Goal: Information Seeking & Learning: Check status

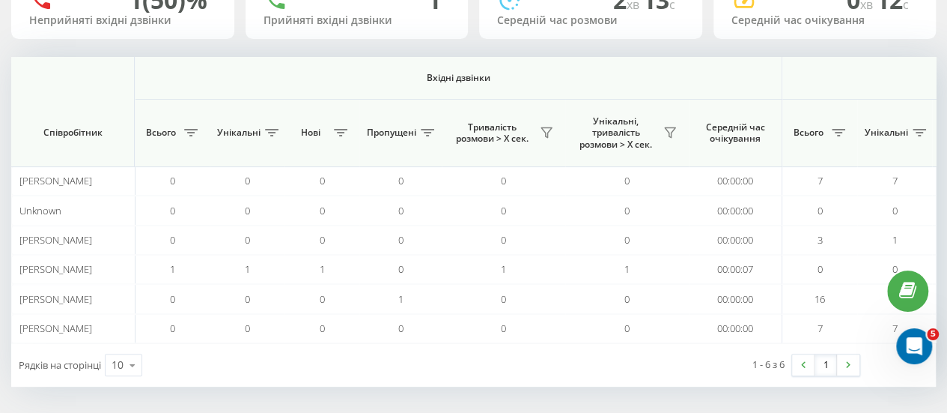
scroll to position [0, 1164]
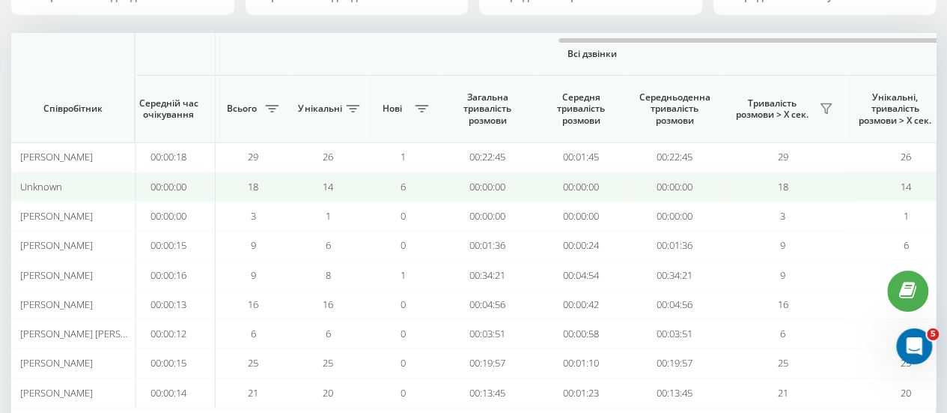
scroll to position [0, 1164]
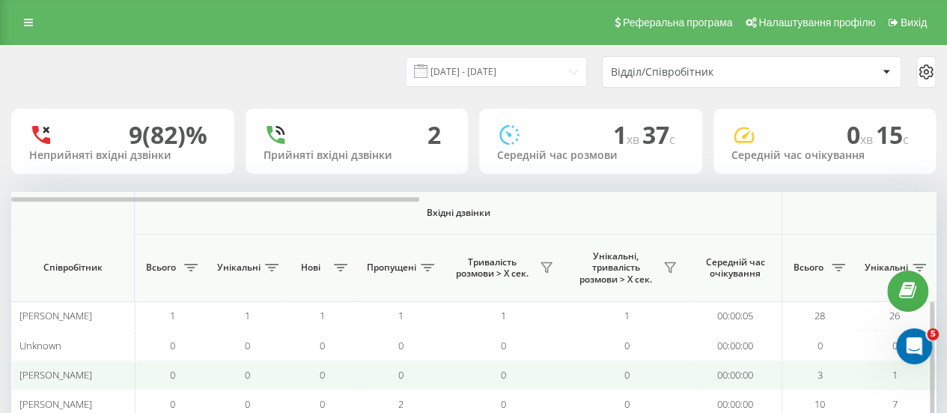
scroll to position [222, 0]
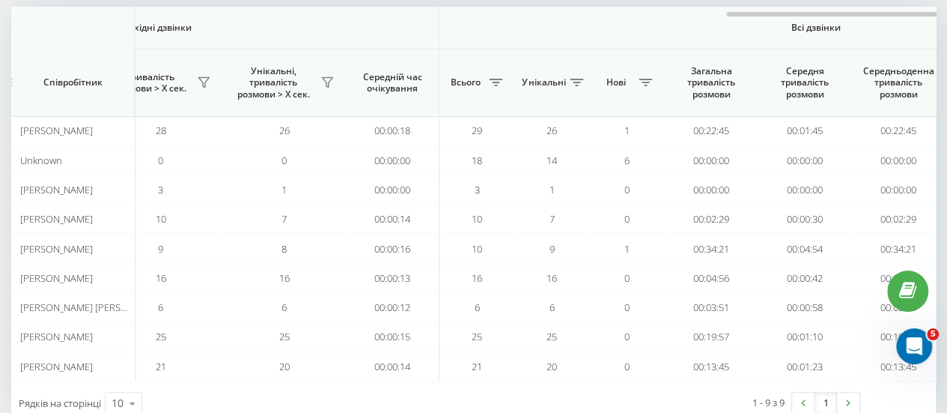
scroll to position [0, 1164]
